Goal: Task Accomplishment & Management: Use online tool/utility

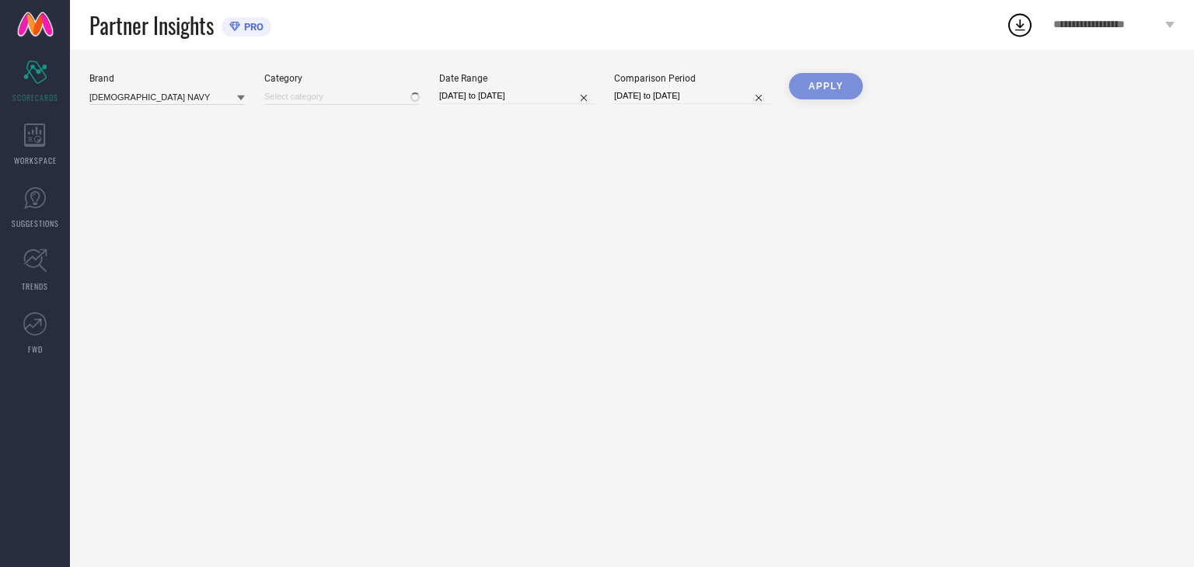
type input "All"
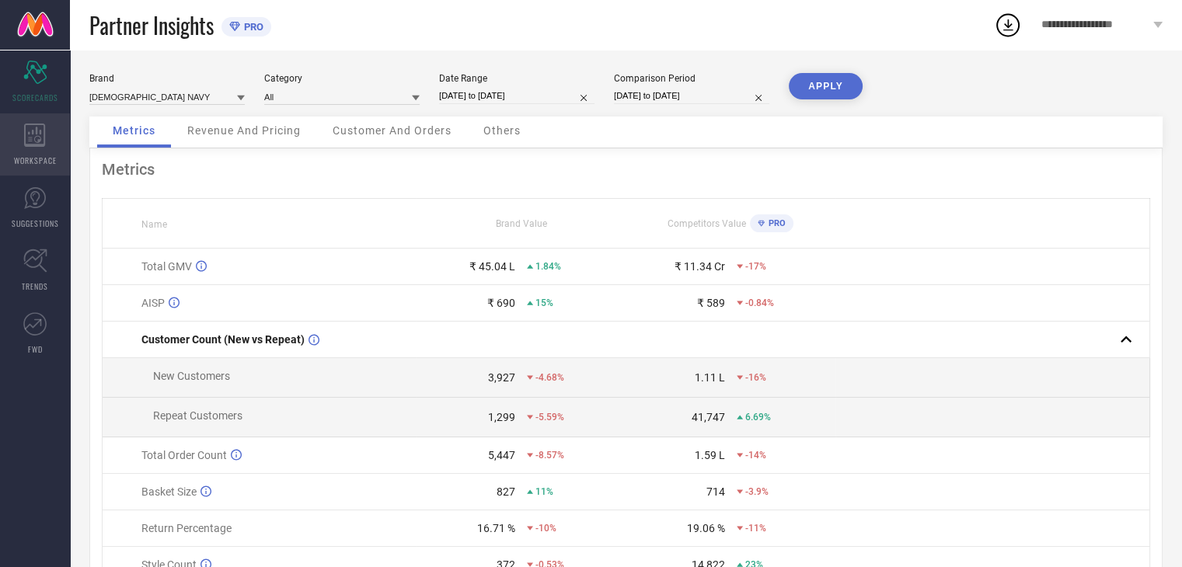
click at [60, 161] on div "WORKSPACE" at bounding box center [35, 144] width 70 height 62
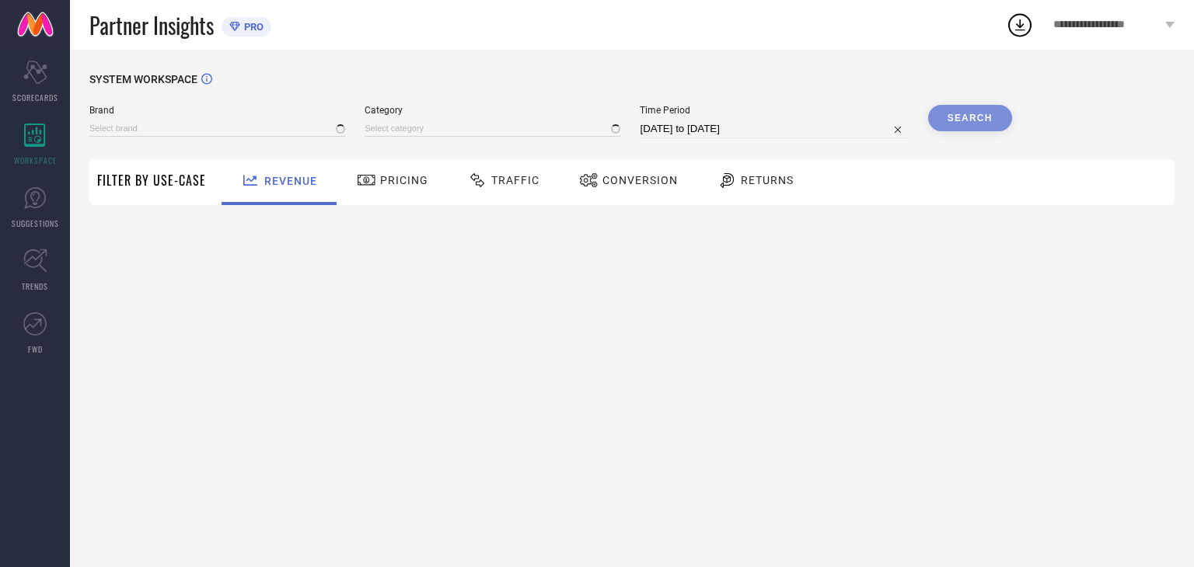
type input "[DEMOGRAPHIC_DATA] NAVY"
type input "All"
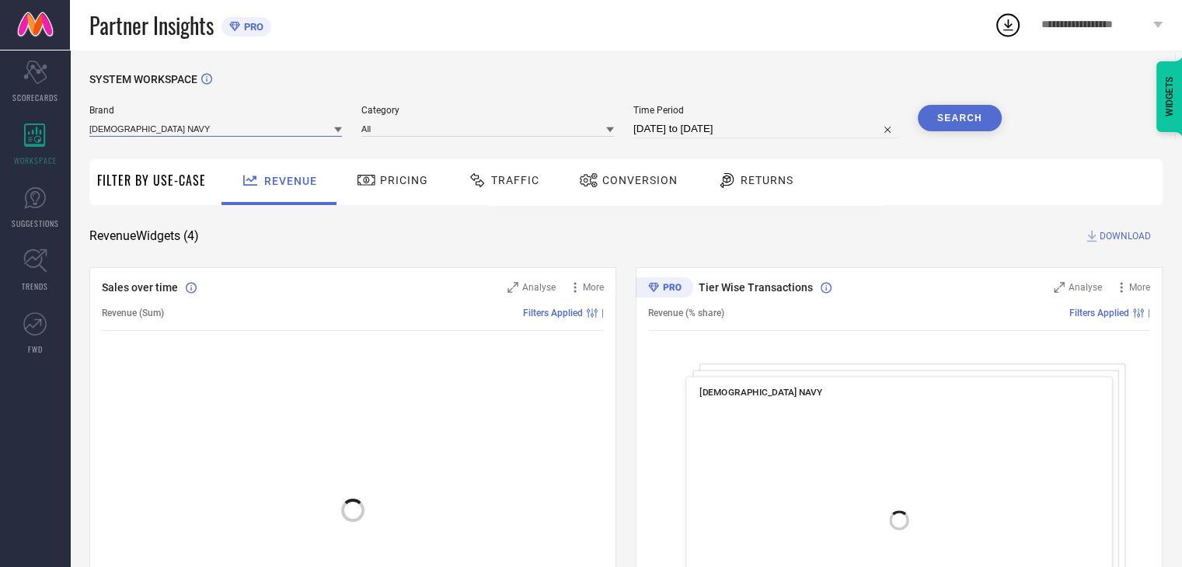
click at [158, 131] on input at bounding box center [215, 128] width 253 height 16
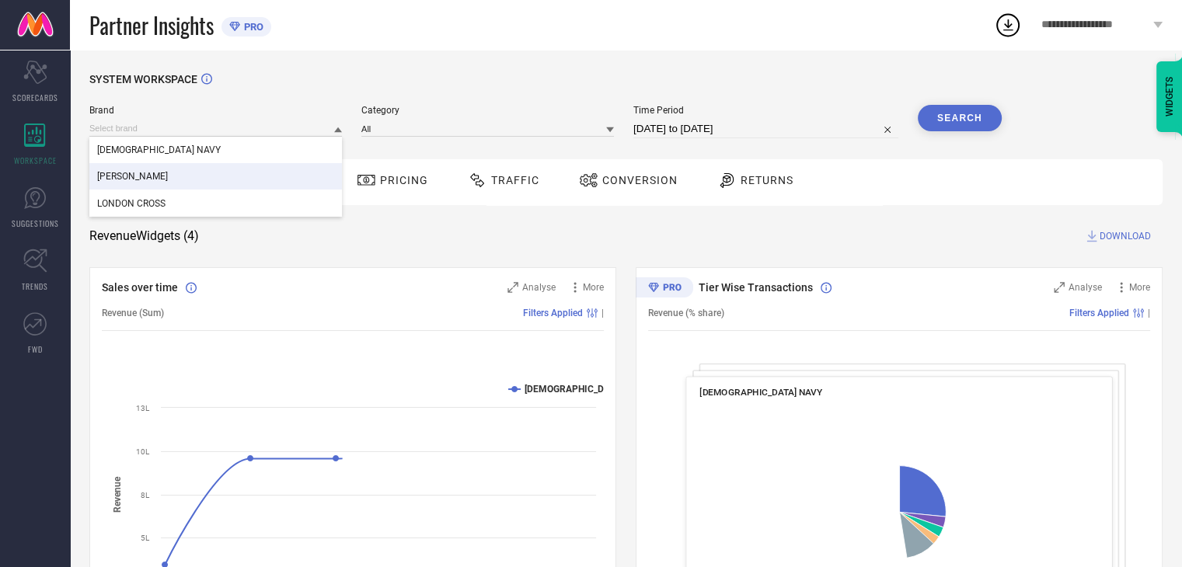
click at [158, 174] on div "[PERSON_NAME]" at bounding box center [215, 176] width 253 height 26
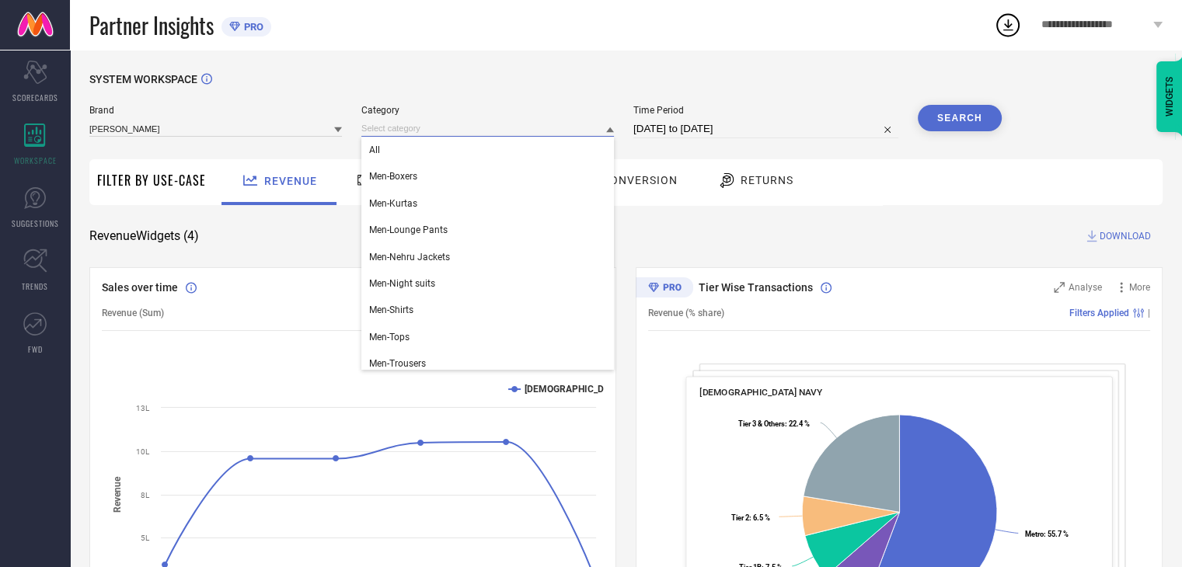
click at [518, 127] on input at bounding box center [487, 128] width 253 height 16
click at [510, 152] on div "All" at bounding box center [487, 150] width 253 height 26
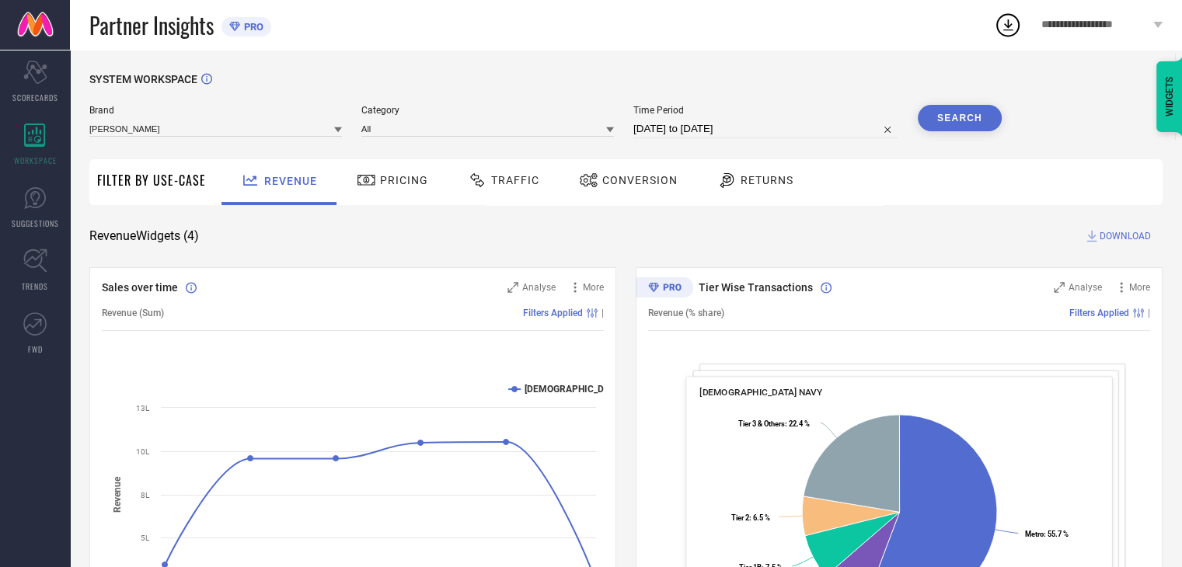
select select "6"
select select "2025"
select select "7"
select select "2025"
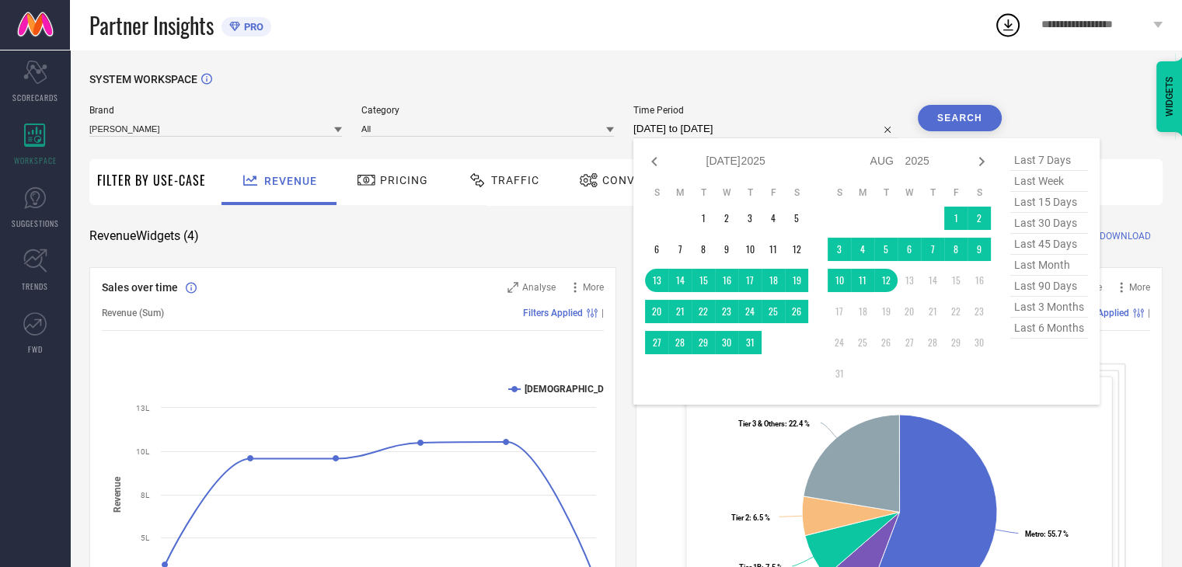
click at [700, 131] on input "[DATE] to [DATE]" at bounding box center [766, 129] width 265 height 19
click at [1062, 246] on span "last 45 days" at bounding box center [1050, 244] width 78 height 21
type input "[DATE] to [DATE]"
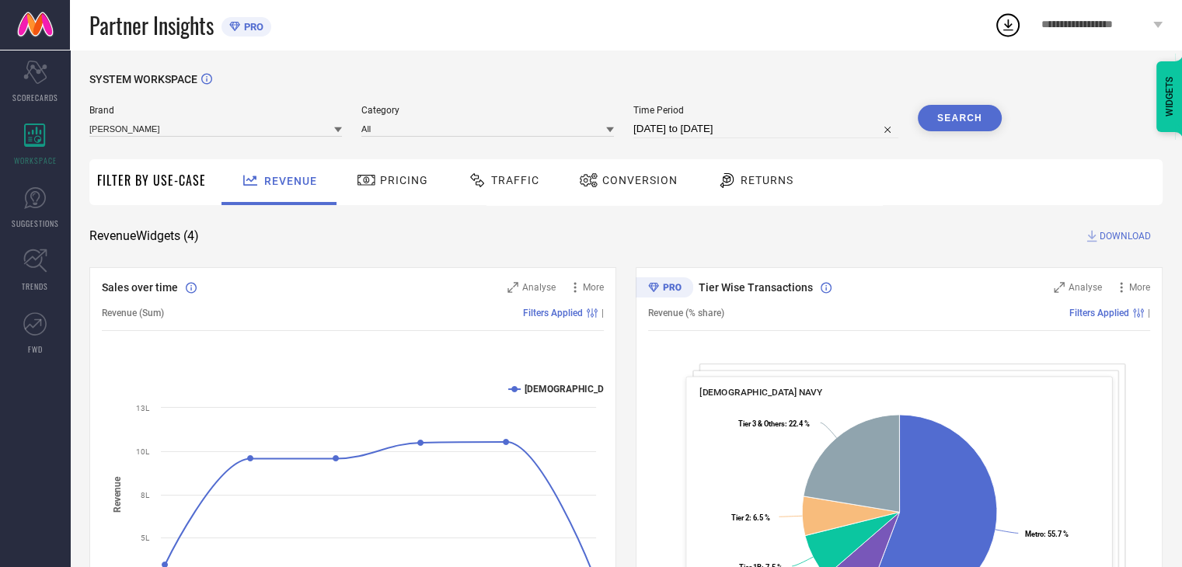
click at [963, 119] on button "Search" at bounding box center [960, 118] width 84 height 26
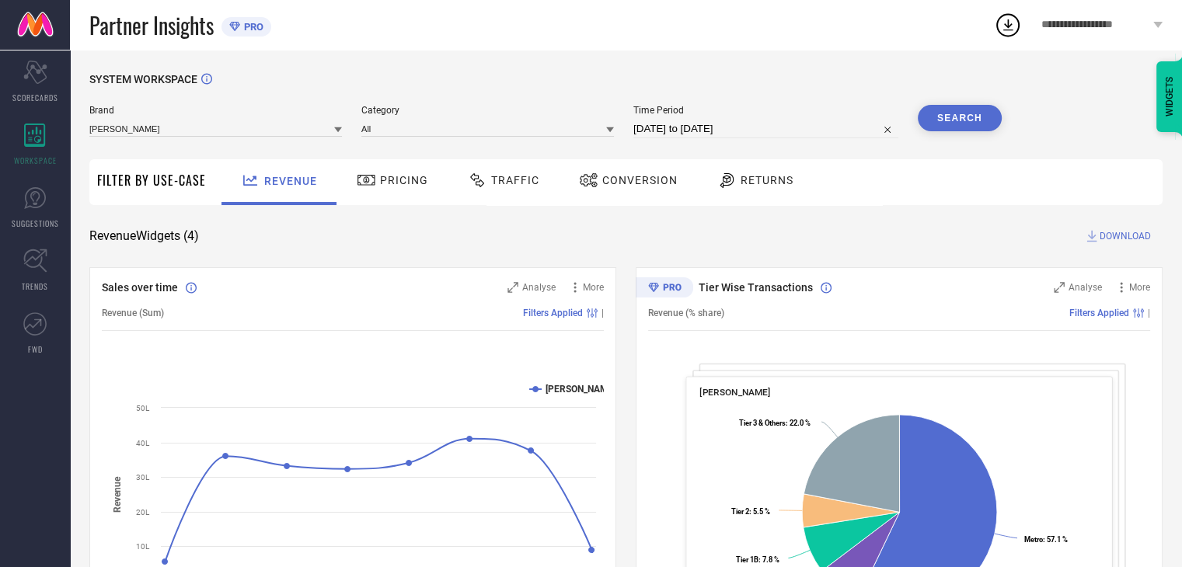
click at [628, 187] on div "Conversion" at bounding box center [628, 180] width 106 height 26
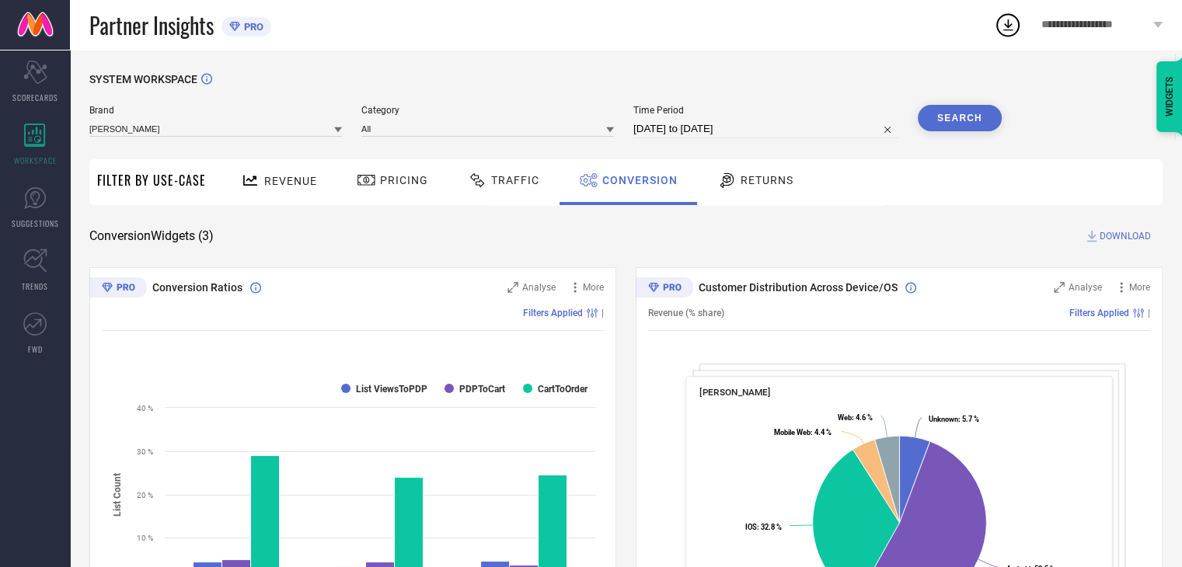
click at [1119, 236] on span "DOWNLOAD" at bounding box center [1125, 237] width 51 height 16
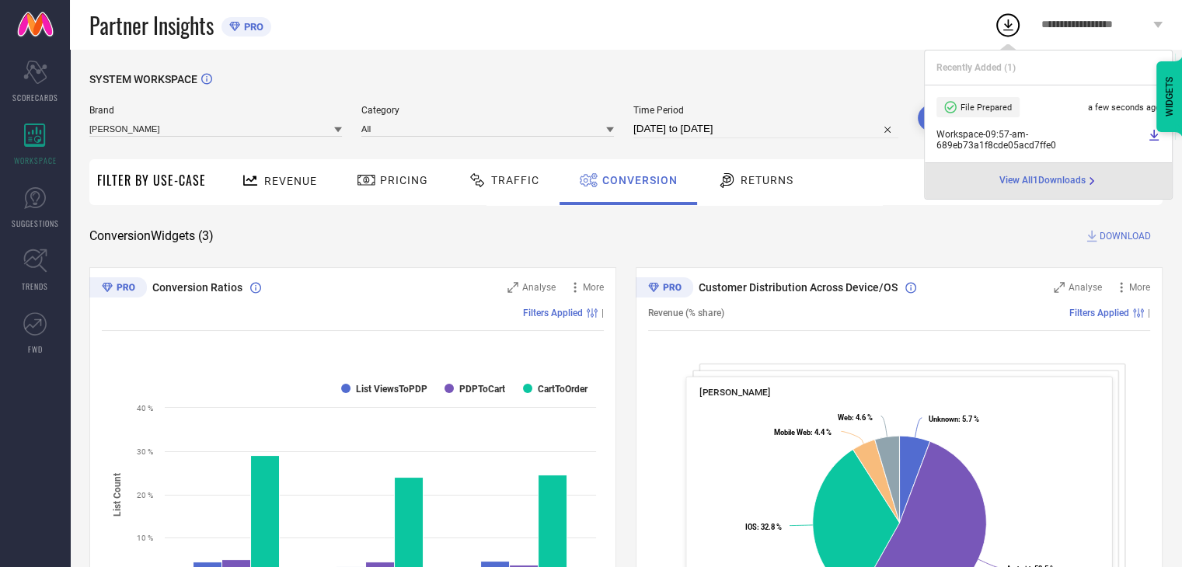
click at [909, 41] on div "Partner Insights PRO" at bounding box center [541, 25] width 905 height 50
